Goal: Information Seeking & Learning: Check status

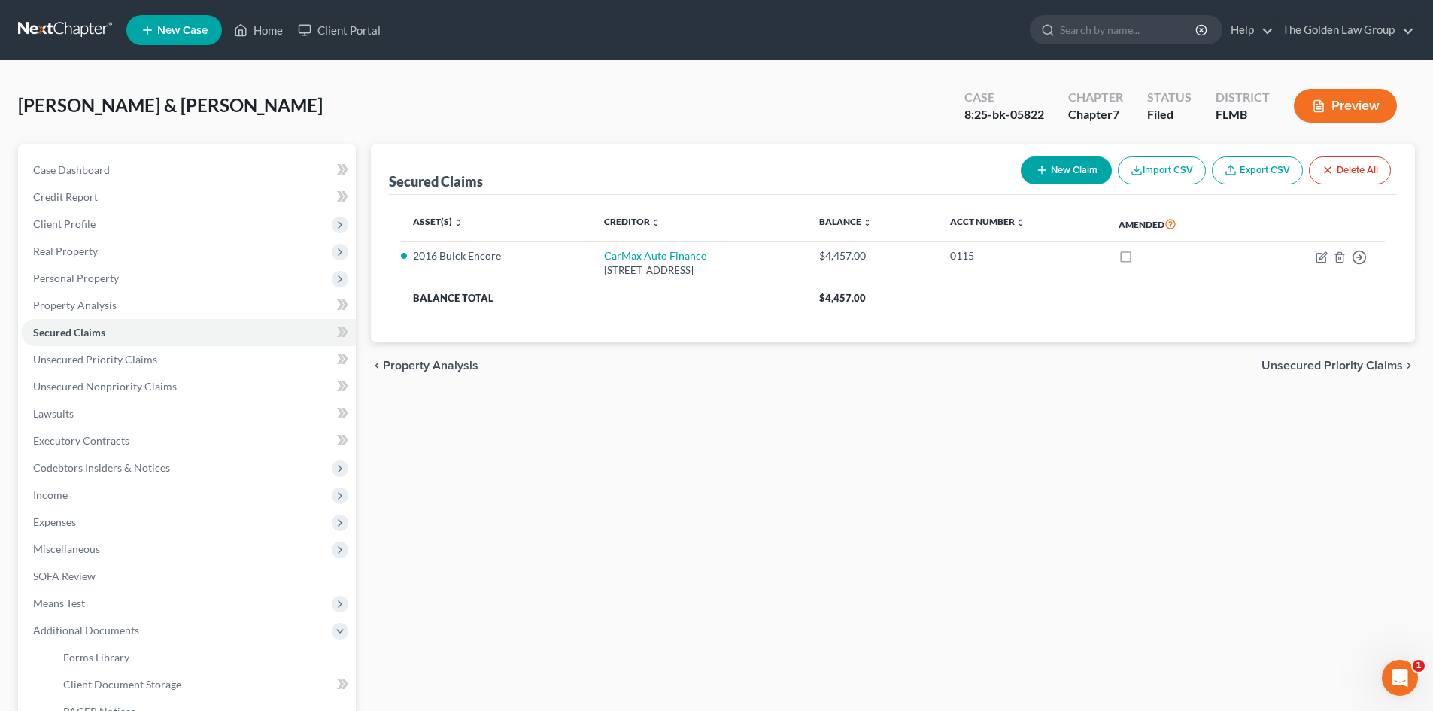
click at [83, 23] on link at bounding box center [66, 30] width 96 height 27
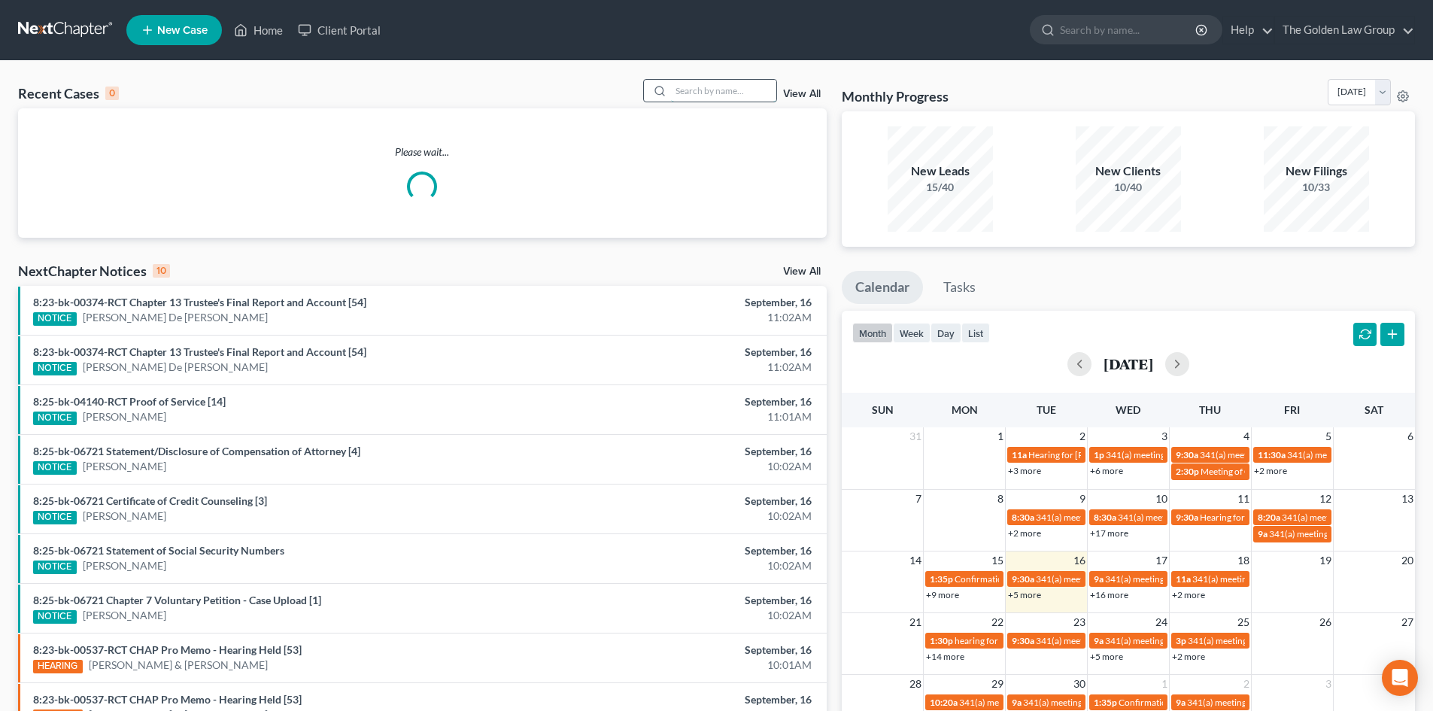
click at [722, 92] on input "search" at bounding box center [723, 91] width 105 height 22
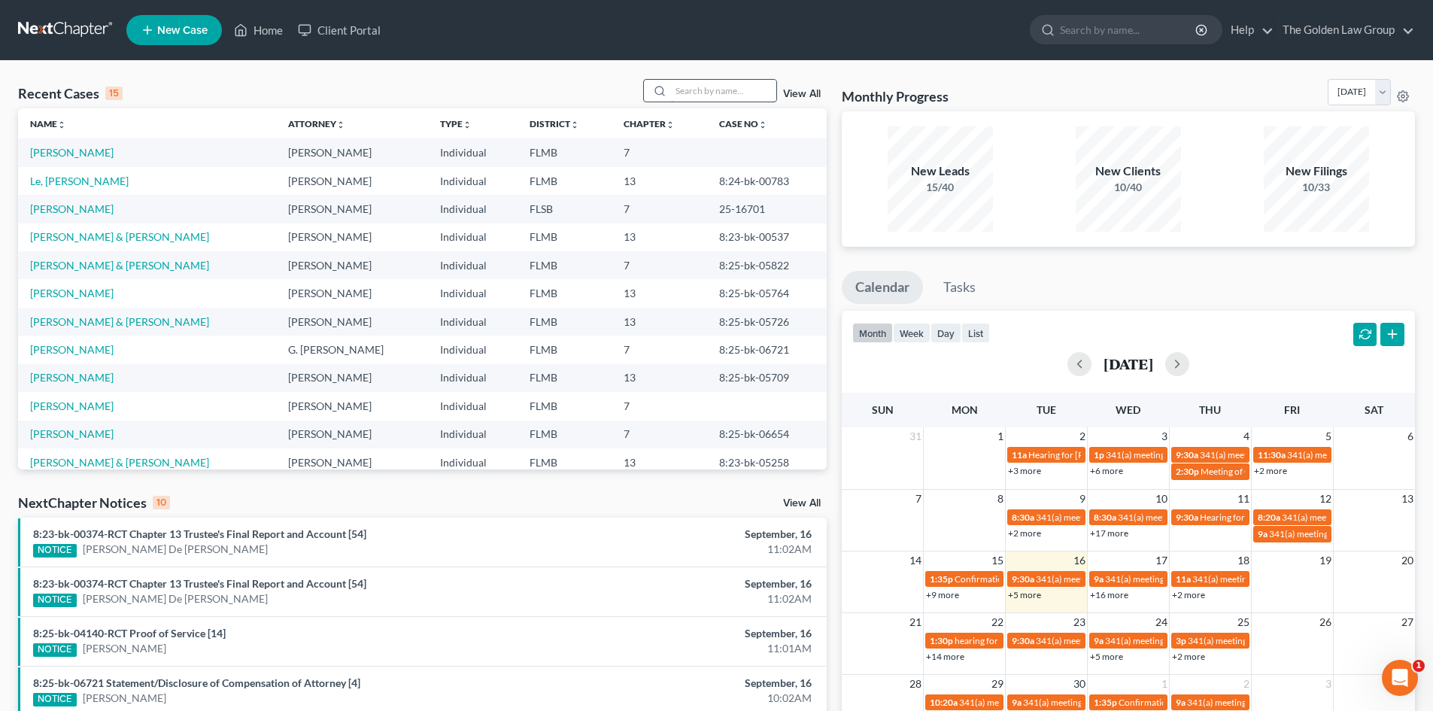
paste input "[PHONE_NUMBER]"
type input "[PHONE_NUMBER]"
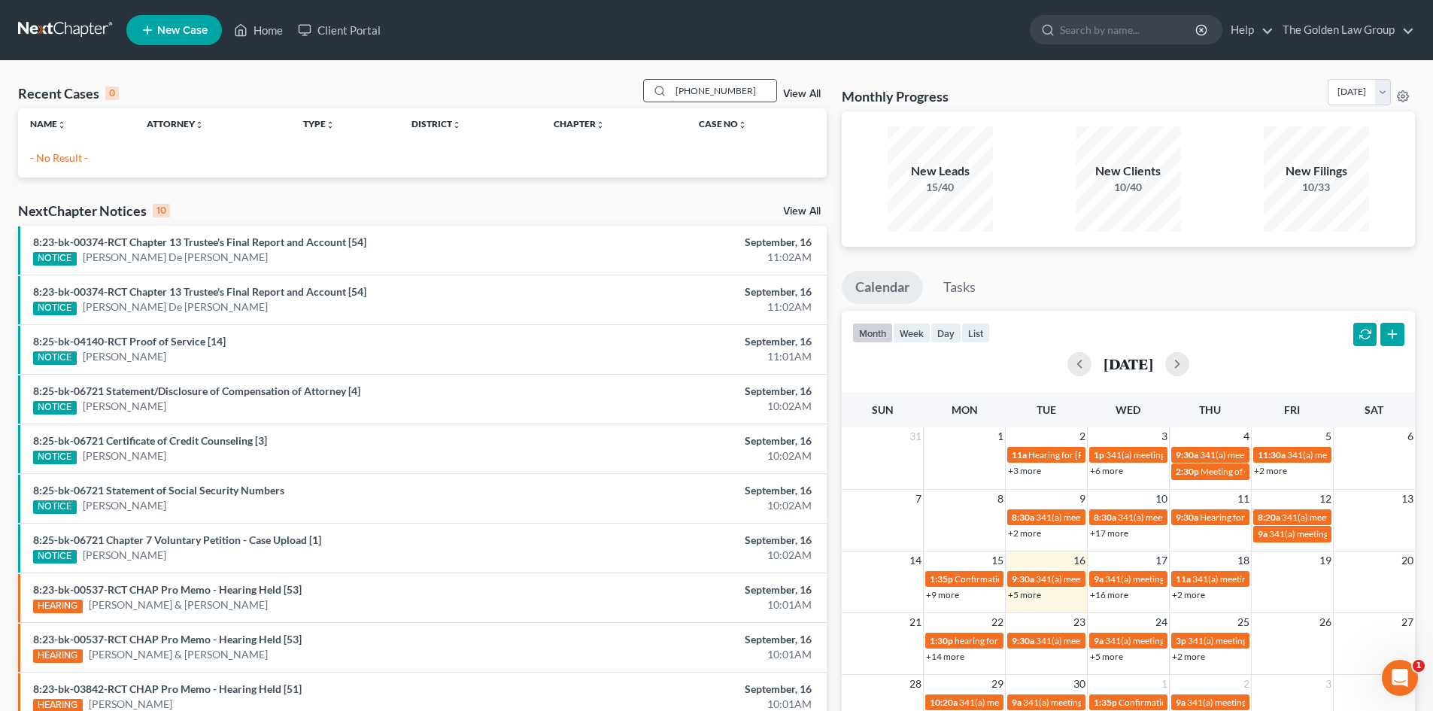
drag, startPoint x: 748, startPoint y: 92, endPoint x: 650, endPoint y: 93, distance: 98.5
click at [650, 93] on div "[PHONE_NUMBER]" at bounding box center [710, 90] width 134 height 23
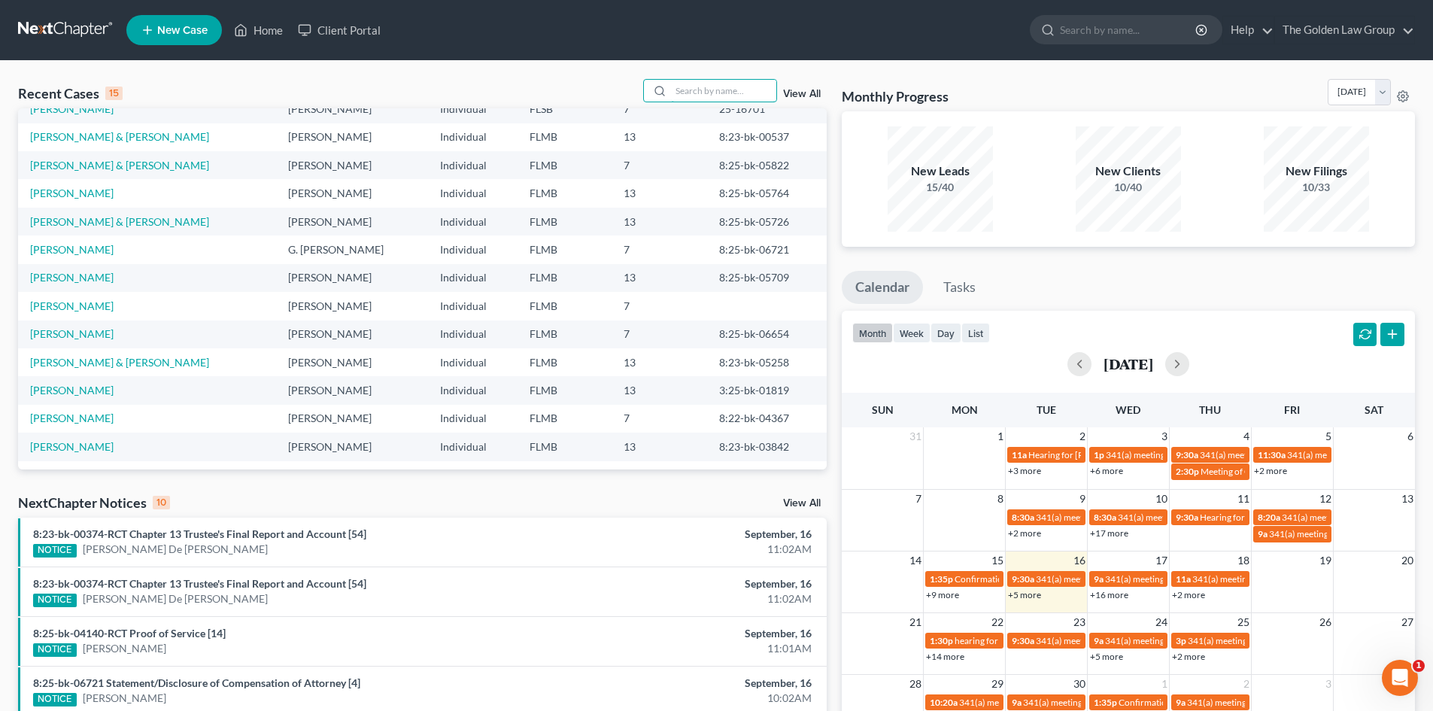
scroll to position [103, 0]
click at [795, 504] on link "View All" at bounding box center [802, 503] width 38 height 11
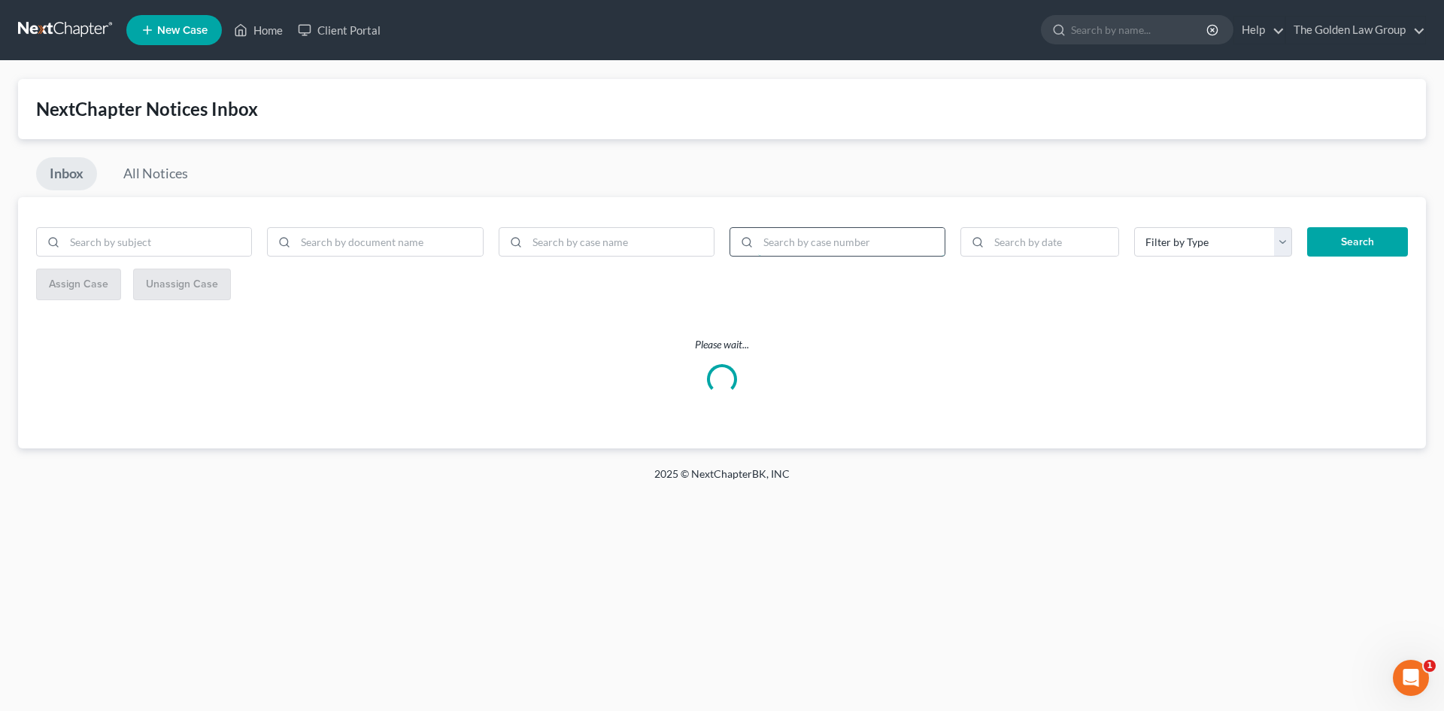
click at [791, 245] on input "search" at bounding box center [851, 242] width 187 height 29
paste input "8:25-bk-05812"
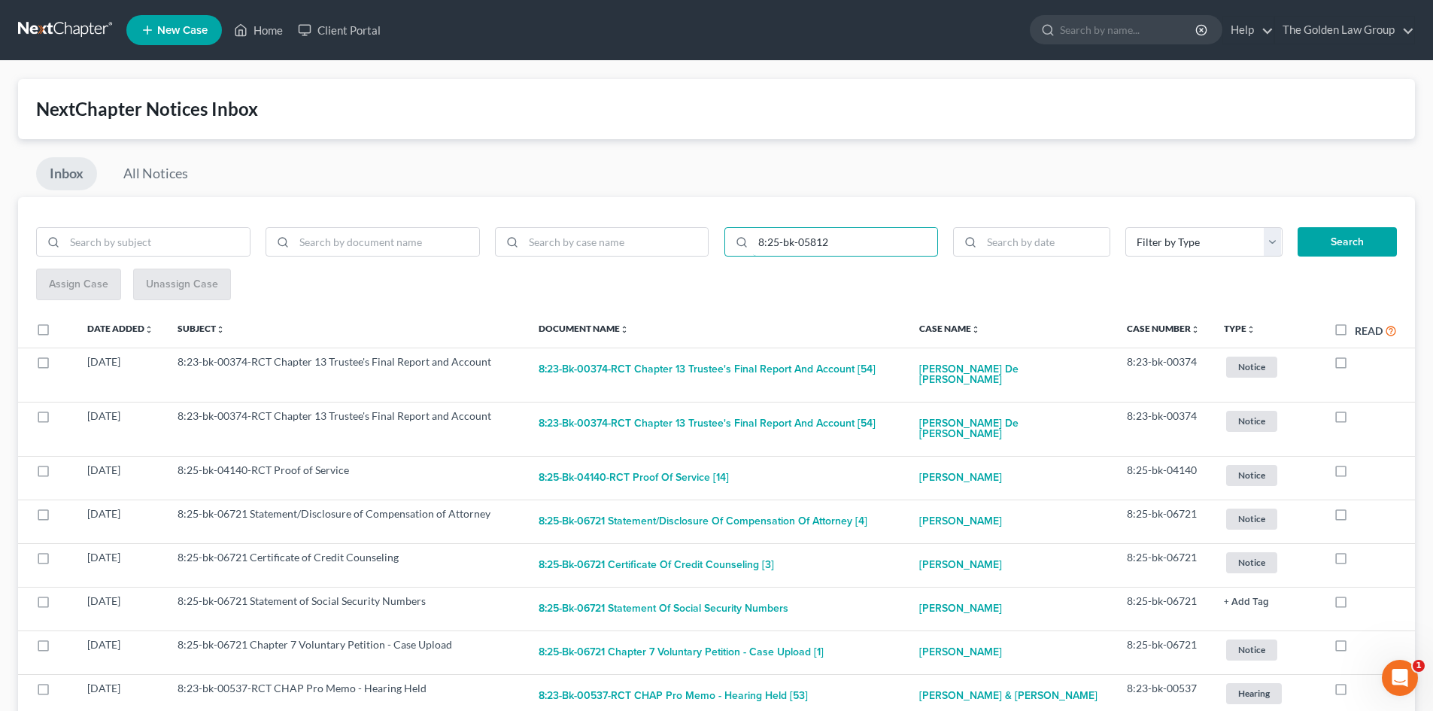
type input "8:25-bk-05812"
click at [1357, 235] on button "Search" at bounding box center [1346, 242] width 99 height 30
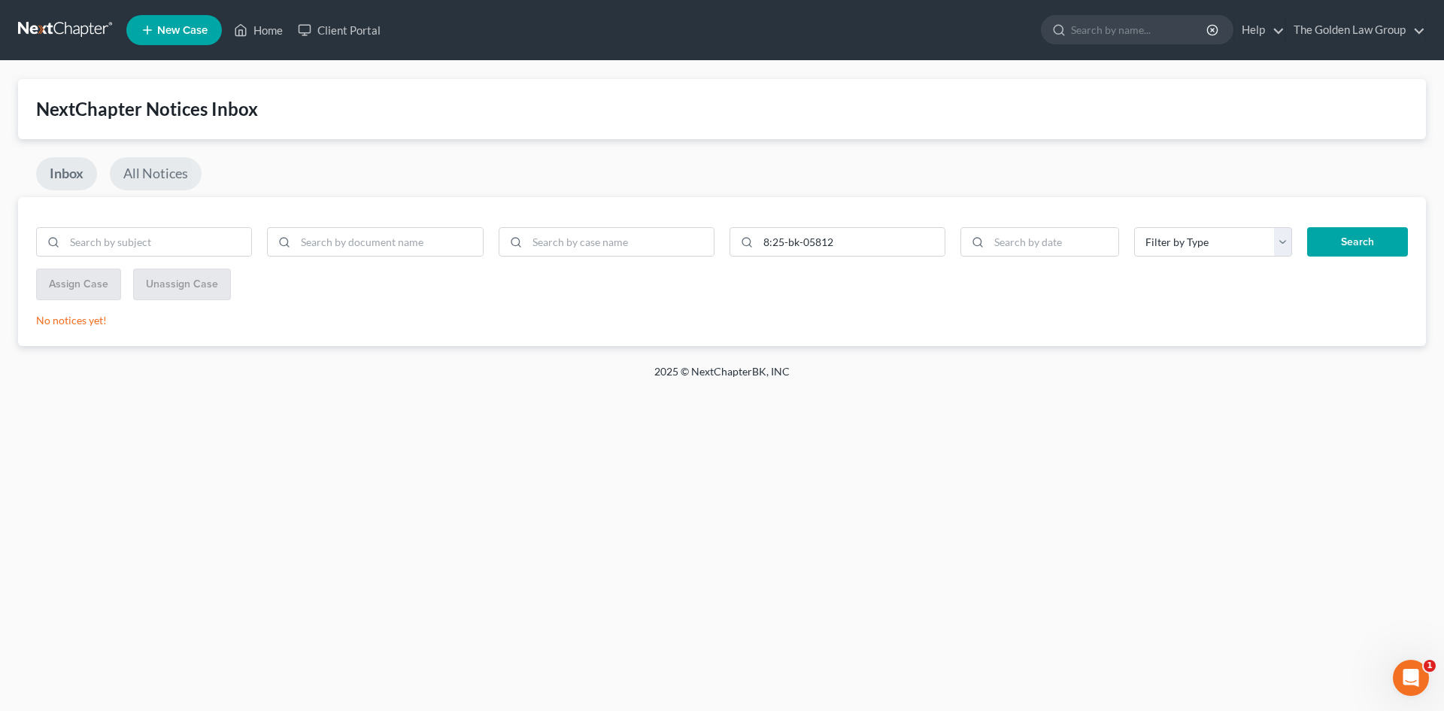
click at [181, 176] on link "All Notices" at bounding box center [156, 173] width 92 height 33
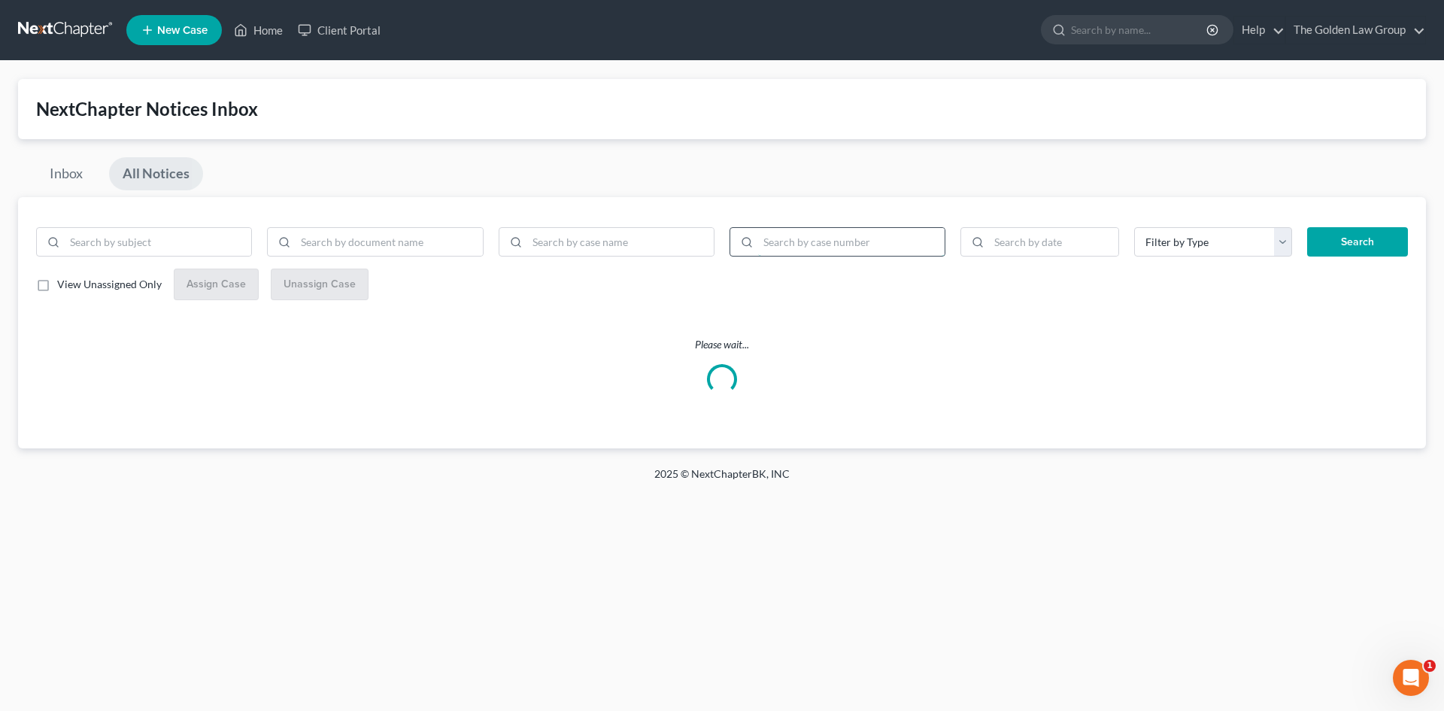
click at [794, 244] on input "search" at bounding box center [851, 242] width 187 height 29
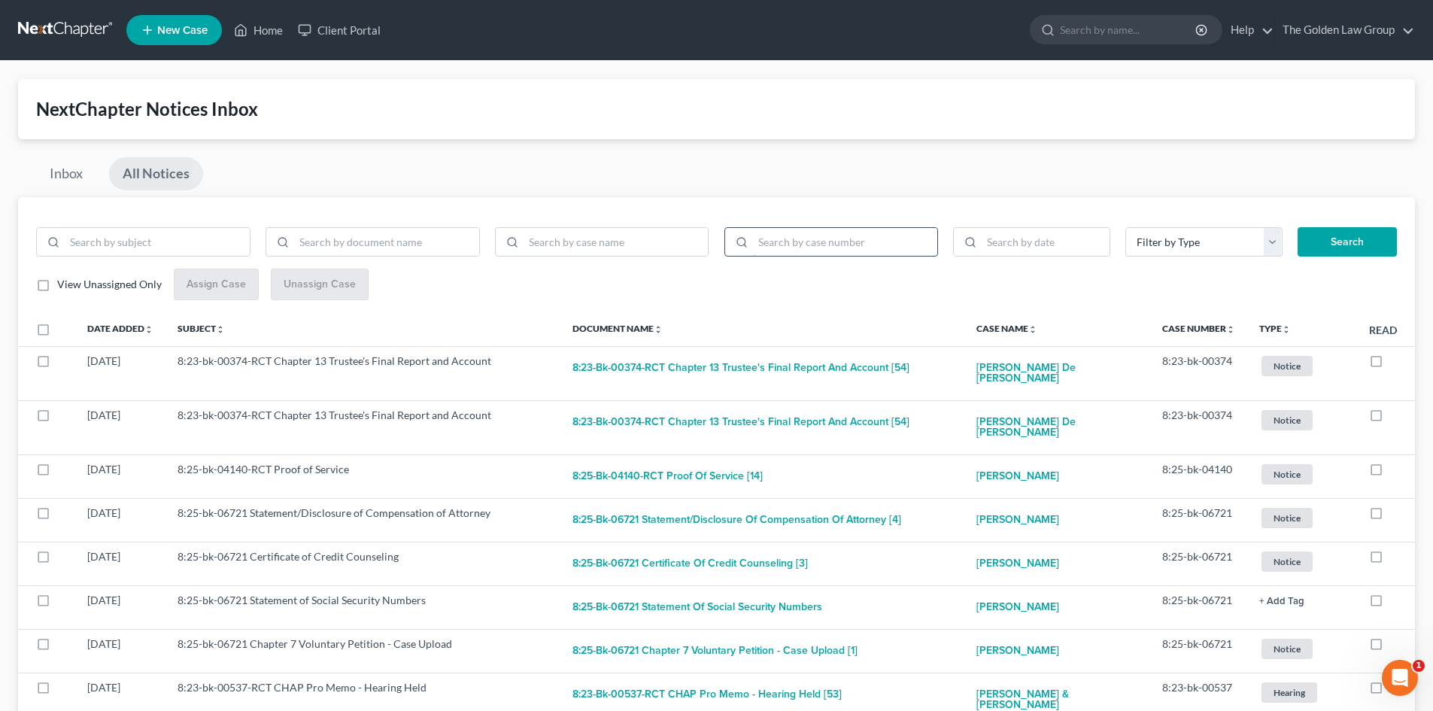
paste input "8:25-bk-05812"
type input "8:25-bk-05812"
click at [1376, 246] on button "Search" at bounding box center [1346, 242] width 99 height 30
